Goal: Navigation & Orientation: Find specific page/section

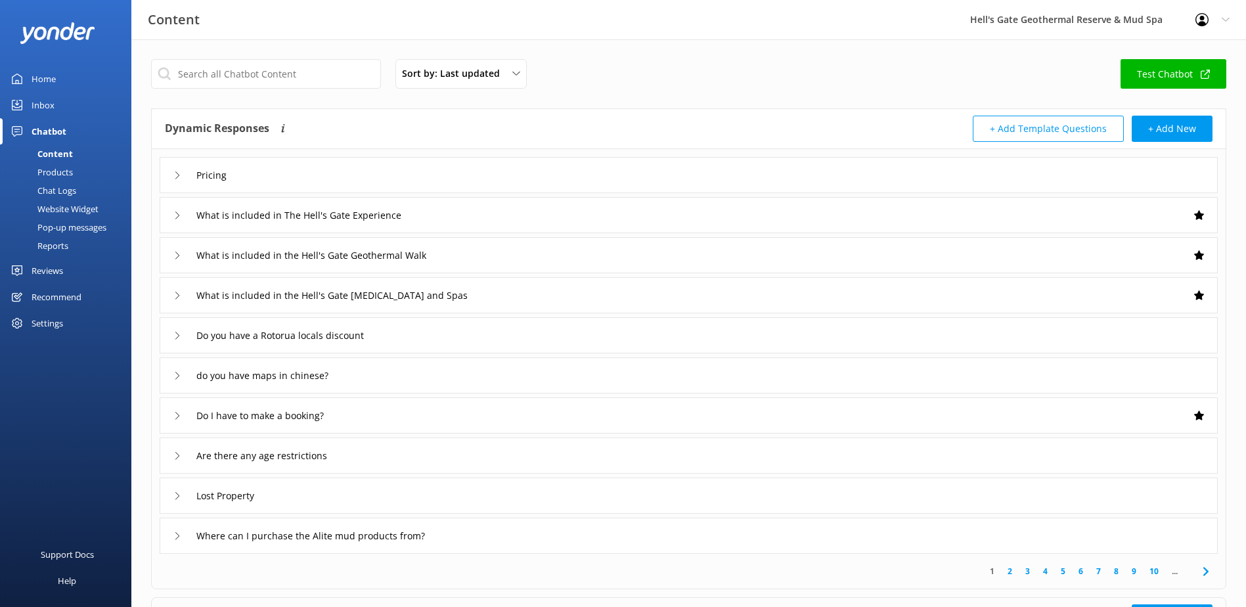
click at [41, 266] on div "Reviews" at bounding box center [48, 271] width 32 height 26
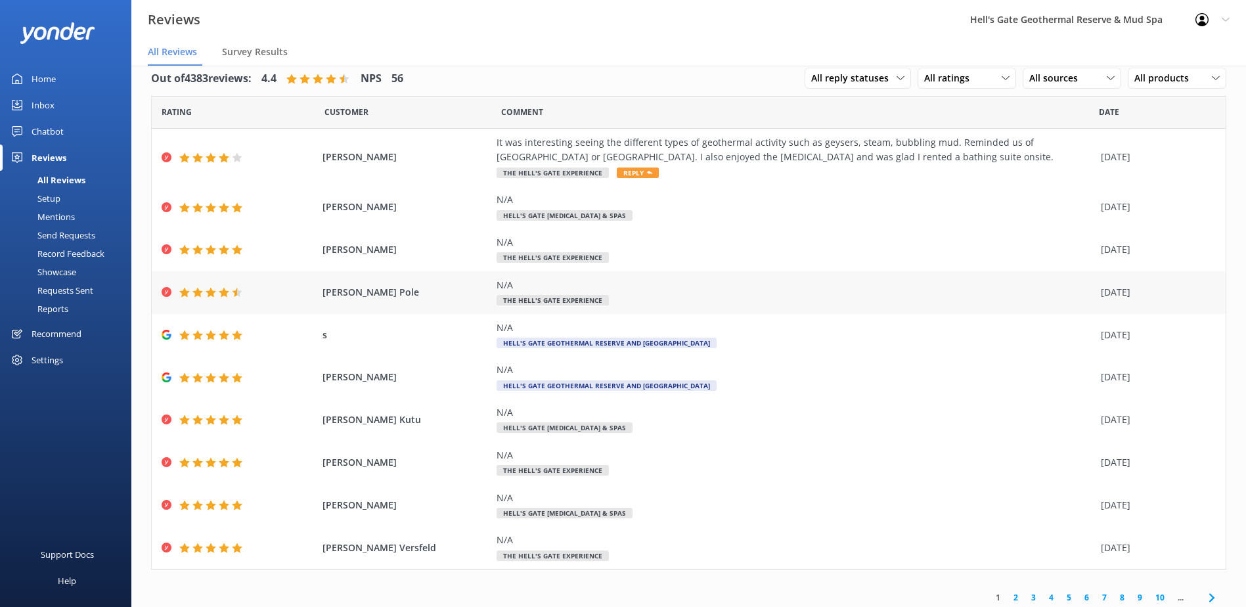
scroll to position [22, 0]
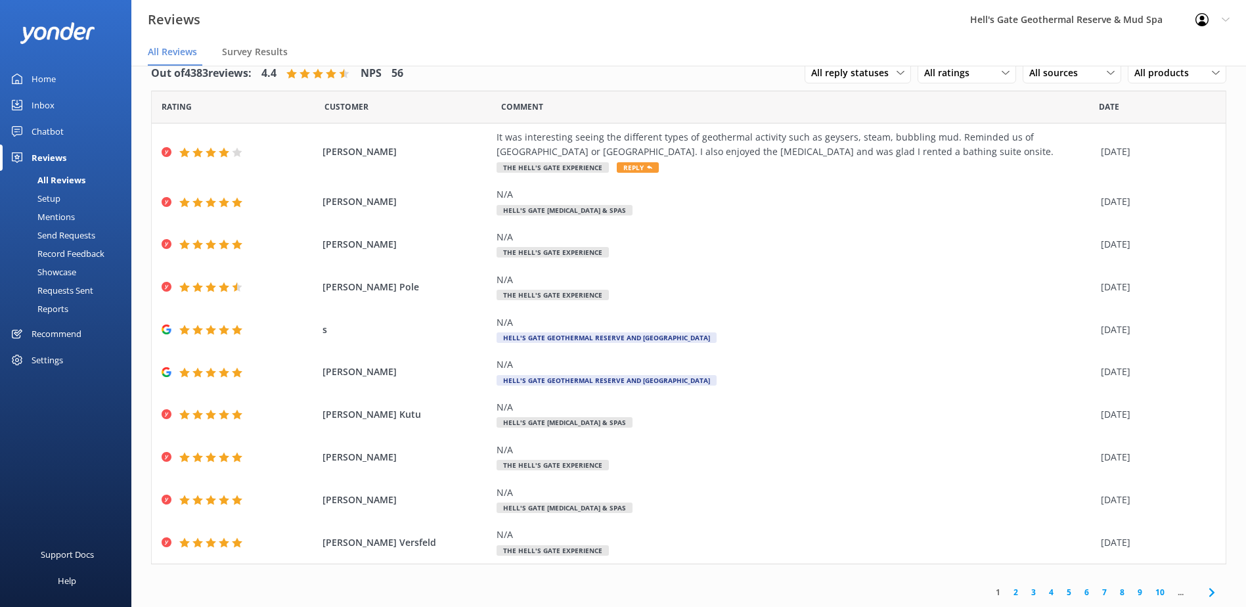
click at [1007, 595] on link "2" at bounding box center [1016, 592] width 18 height 12
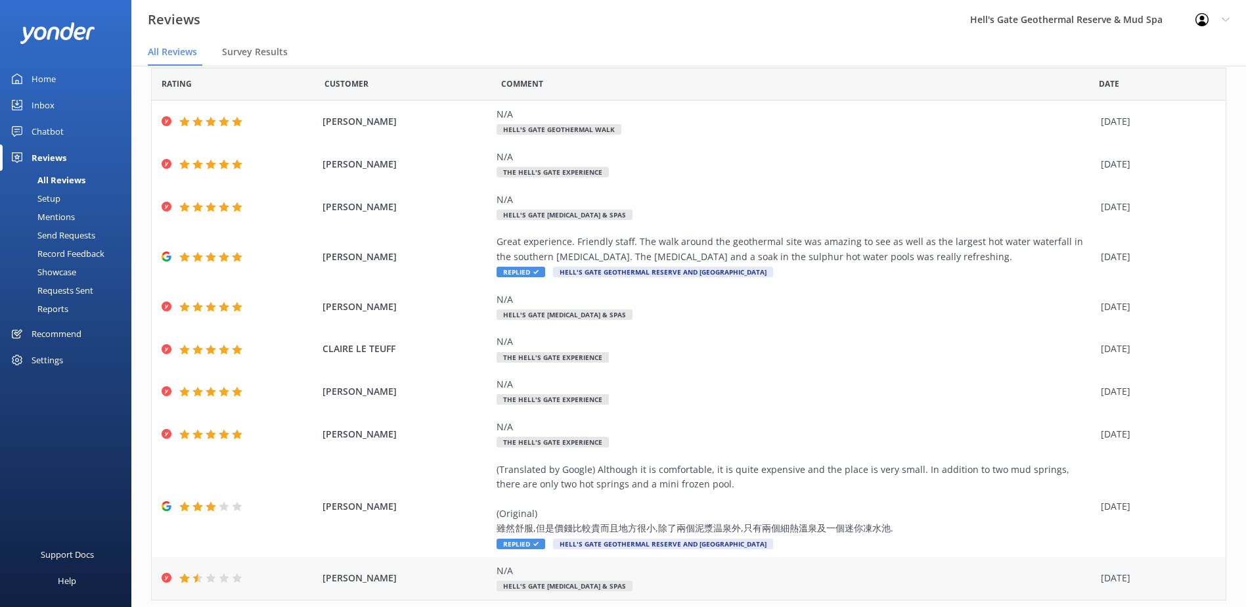
scroll to position [81, 0]
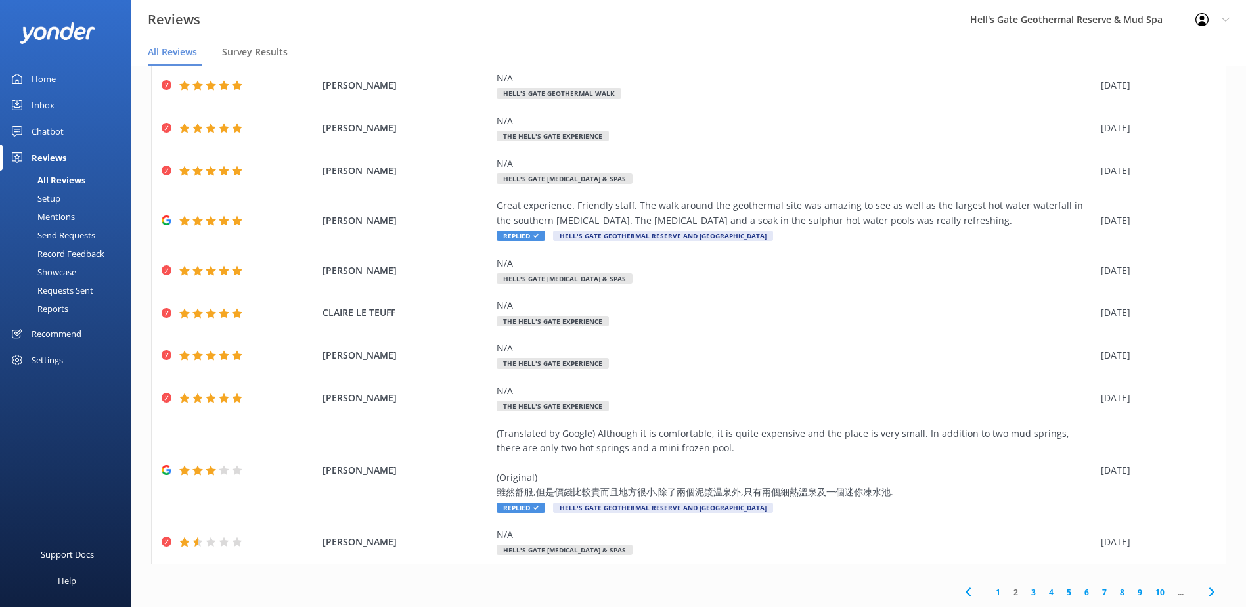
click at [1025, 593] on link "3" at bounding box center [1034, 592] width 18 height 12
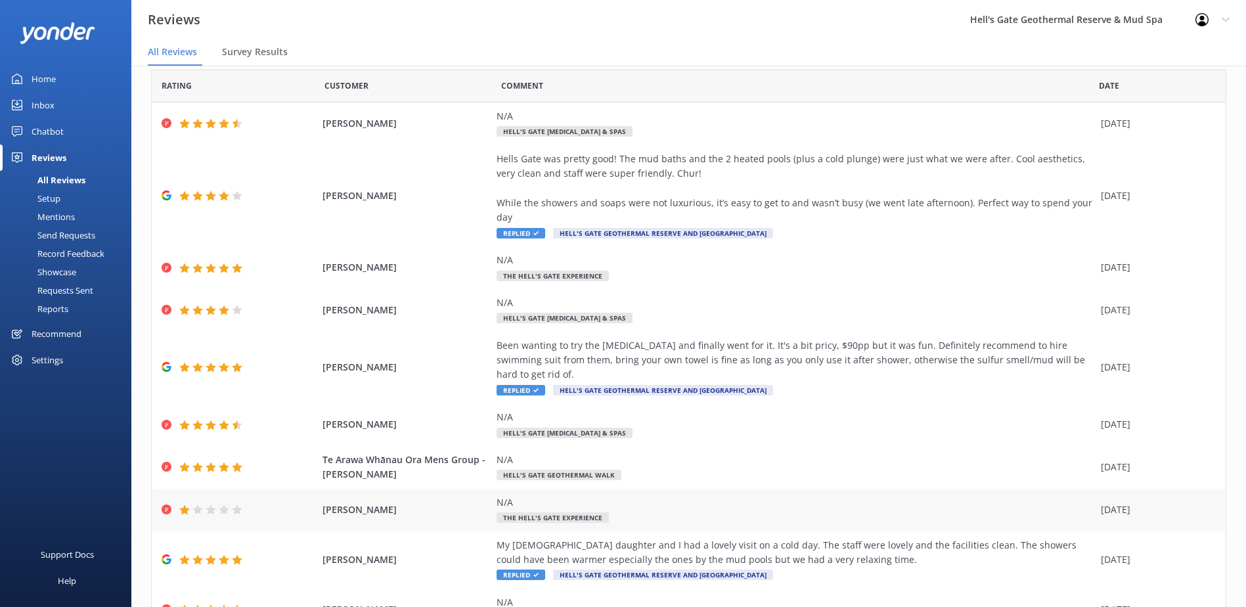
scroll to position [81, 0]
